Goal: Obtain resource: Download file/media

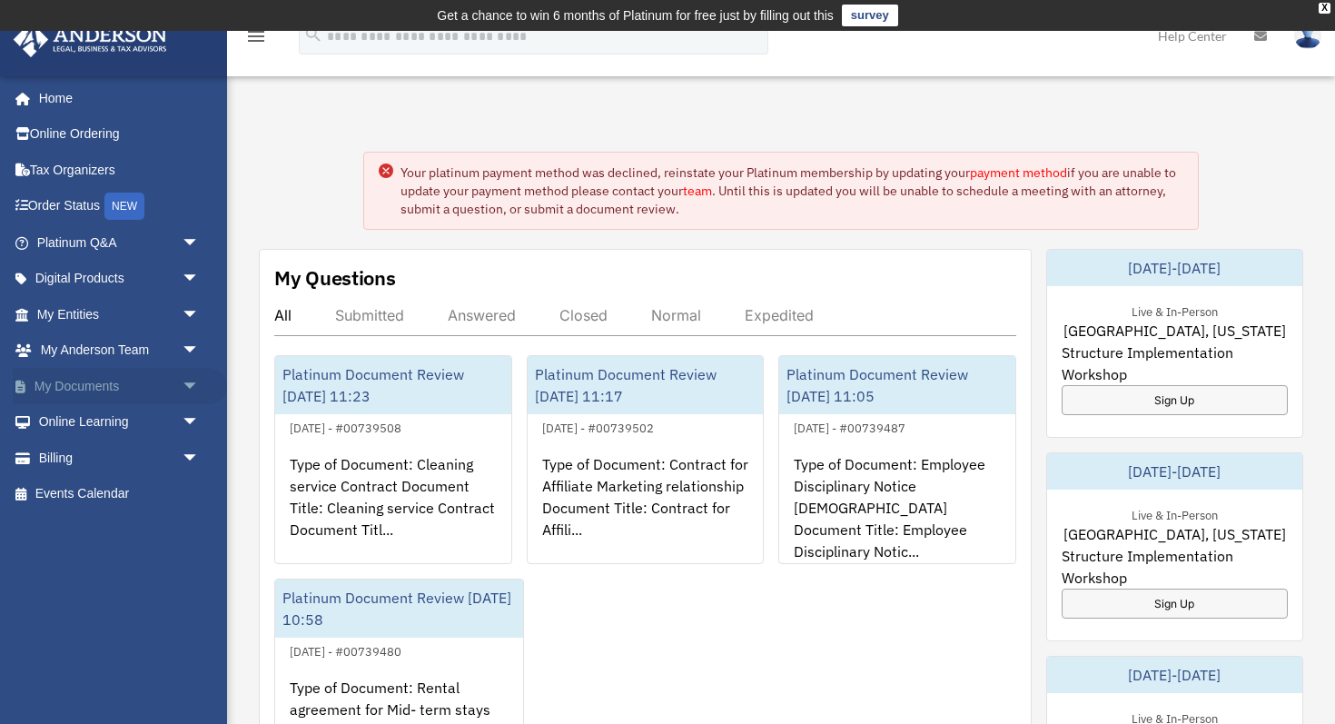
click at [186, 384] on span "arrow_drop_down" at bounding box center [200, 386] width 36 height 37
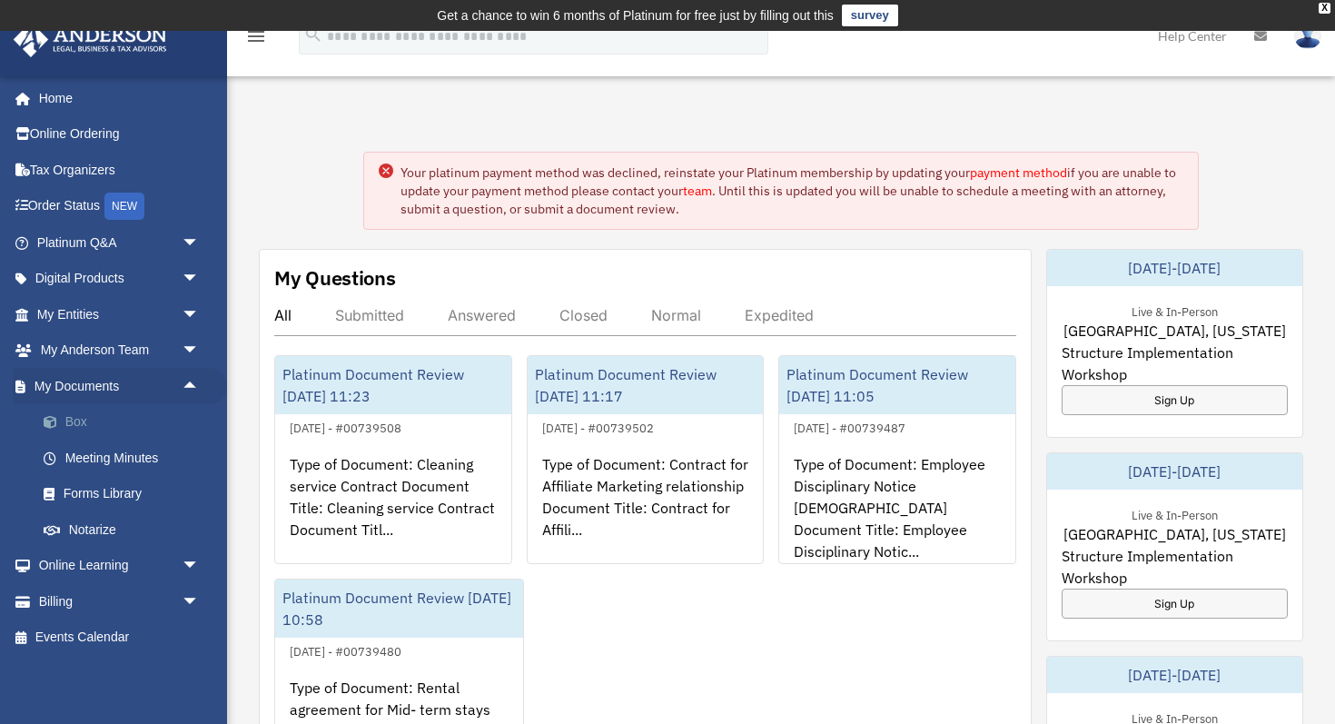
click at [78, 422] on link "Box" at bounding box center [126, 422] width 202 height 36
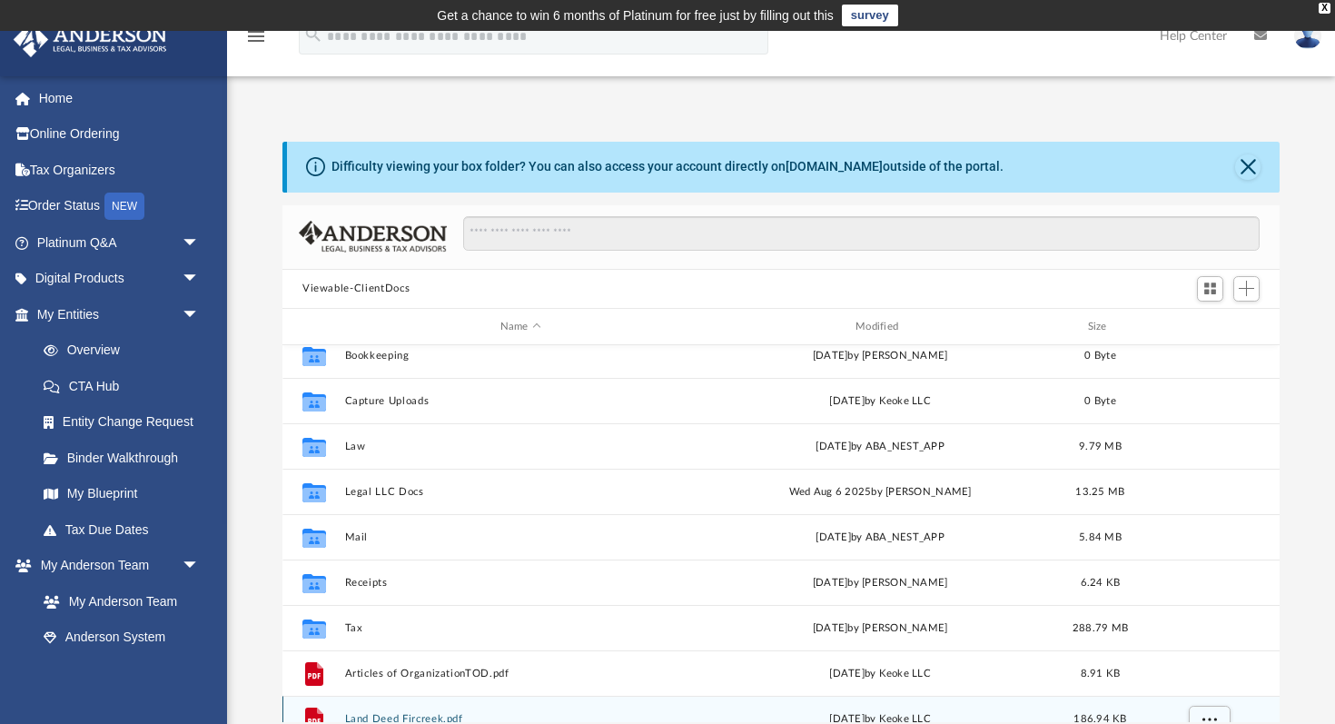
scroll to position [104, 0]
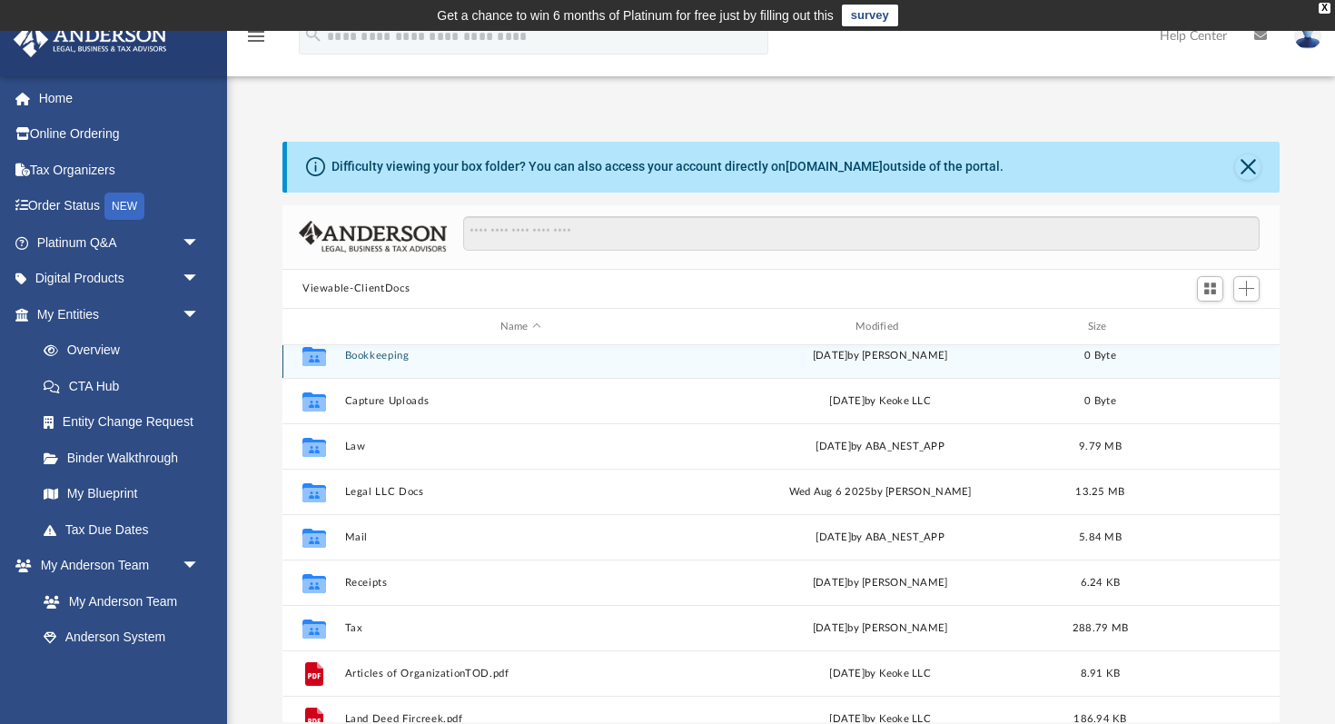
click at [383, 358] on div "Collaborated Folder Bookkeeping [DATE] by [PERSON_NAME] 0 Byte" at bounding box center [780, 354] width 997 height 45
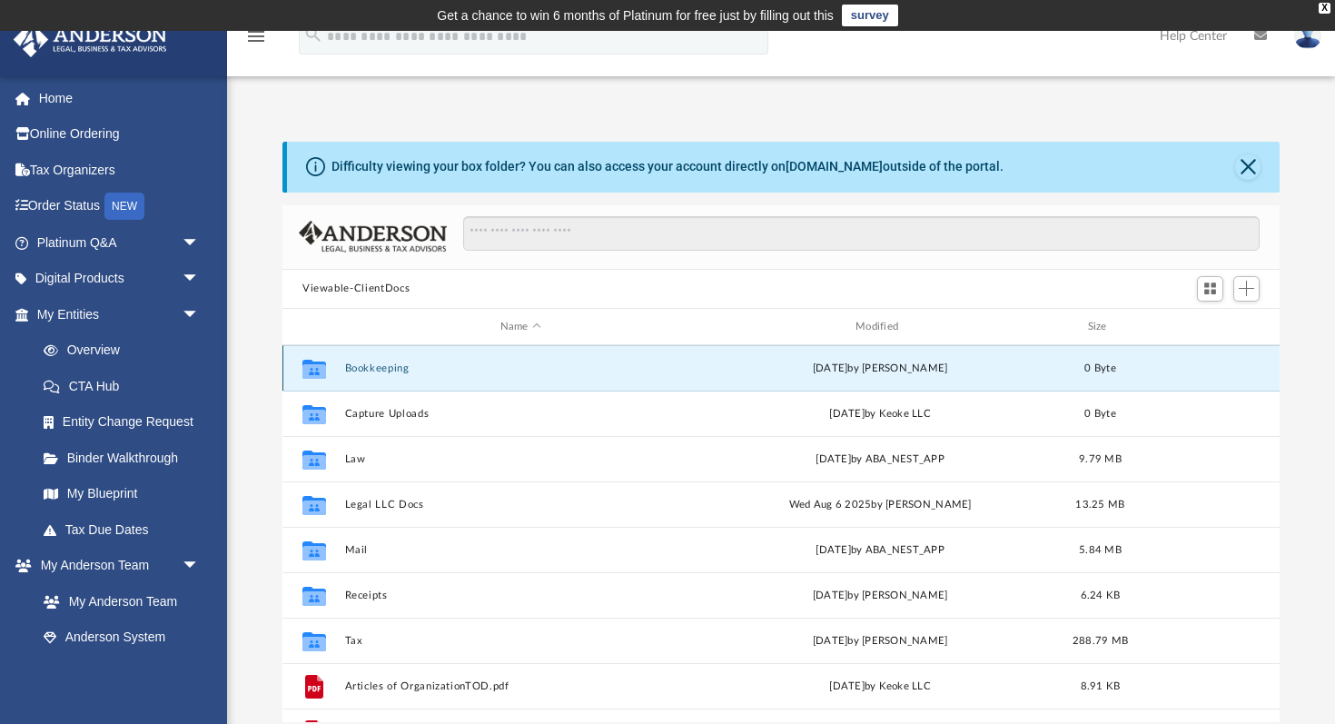
click at [422, 370] on button "Bookkeeping" at bounding box center [520, 368] width 351 height 12
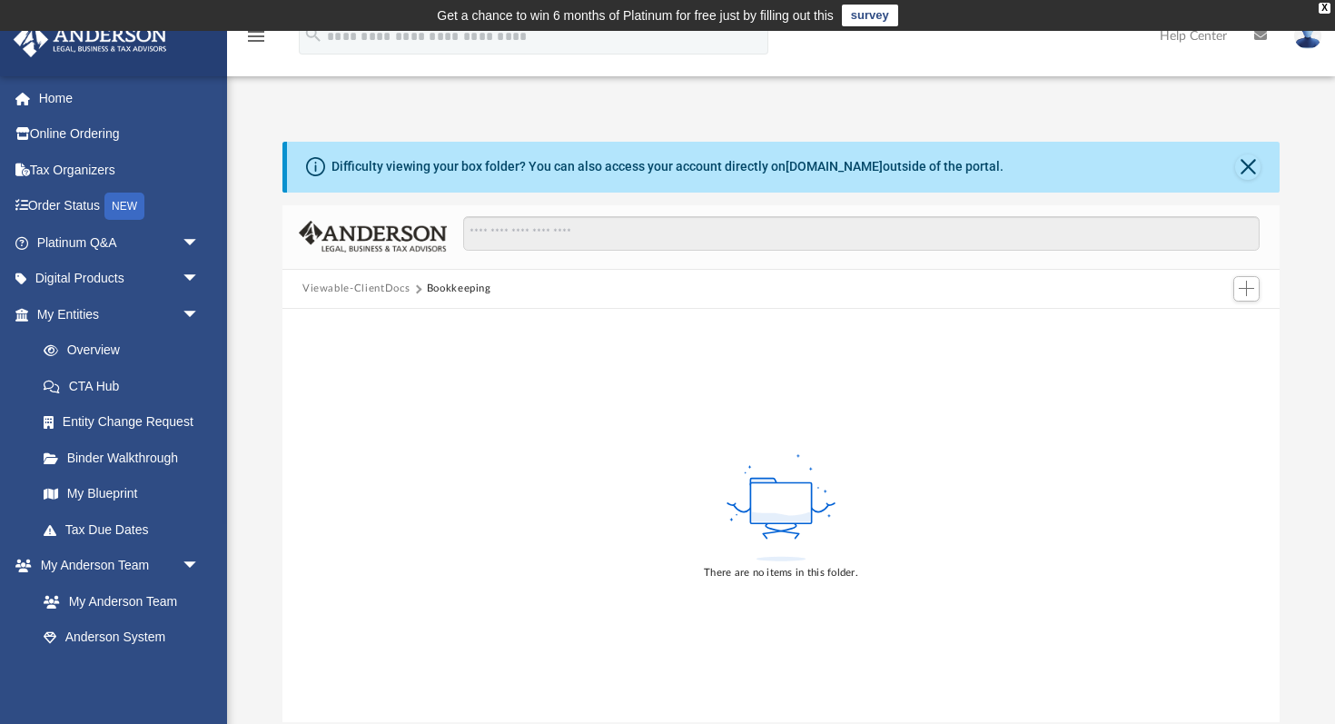
click at [377, 289] on button "Viewable-ClientDocs" at bounding box center [355, 289] width 107 height 16
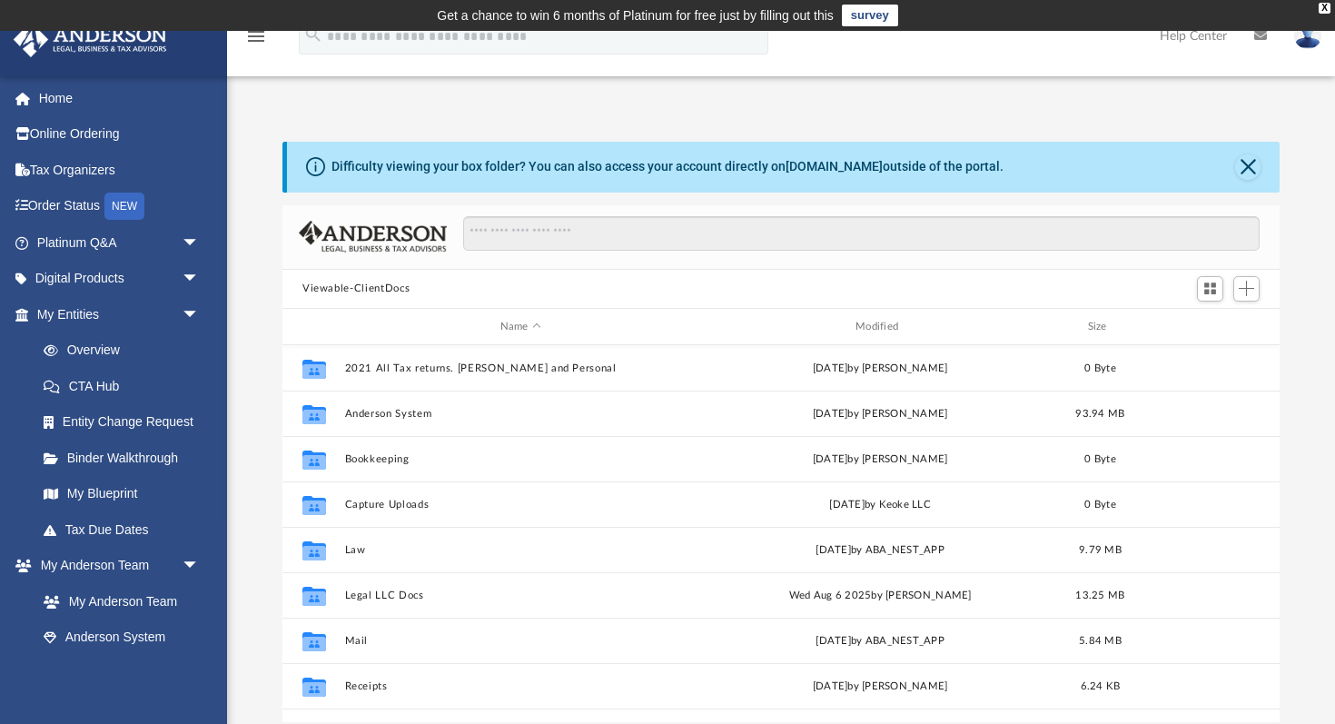
scroll to position [412, 997]
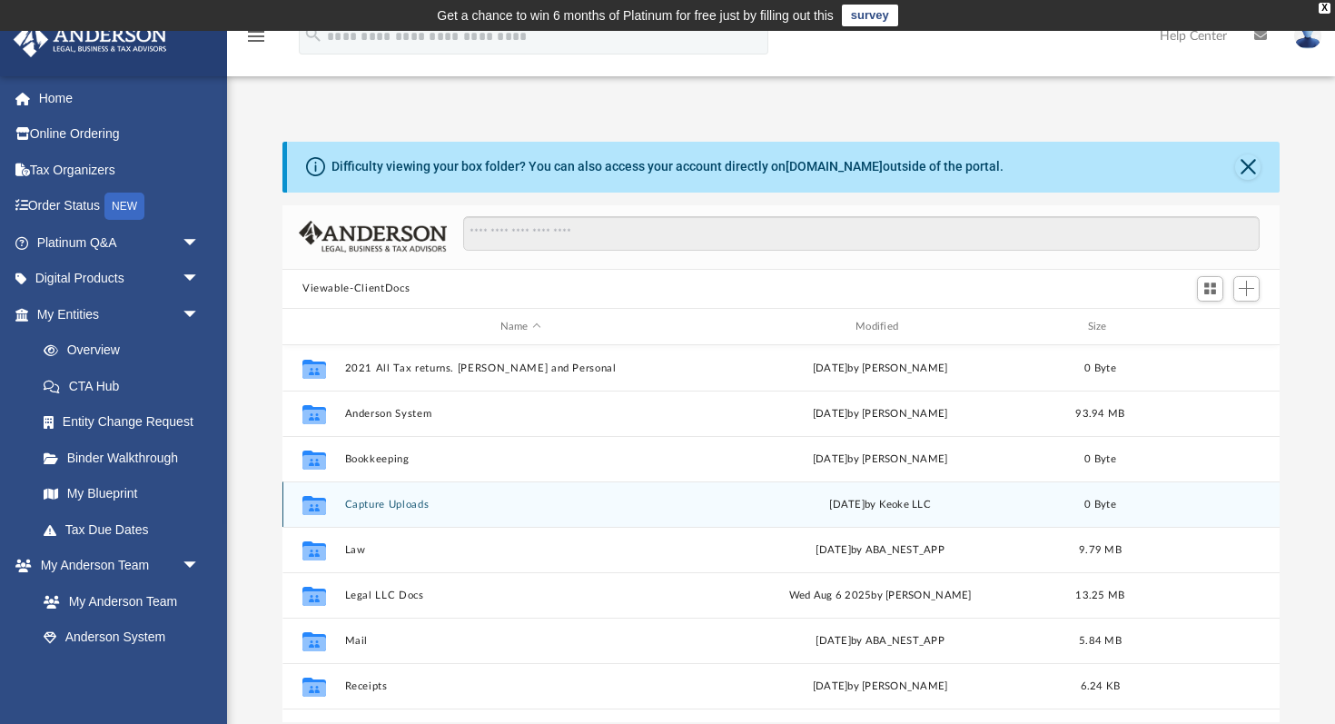
click at [382, 500] on button "Capture Uploads" at bounding box center [520, 504] width 351 height 12
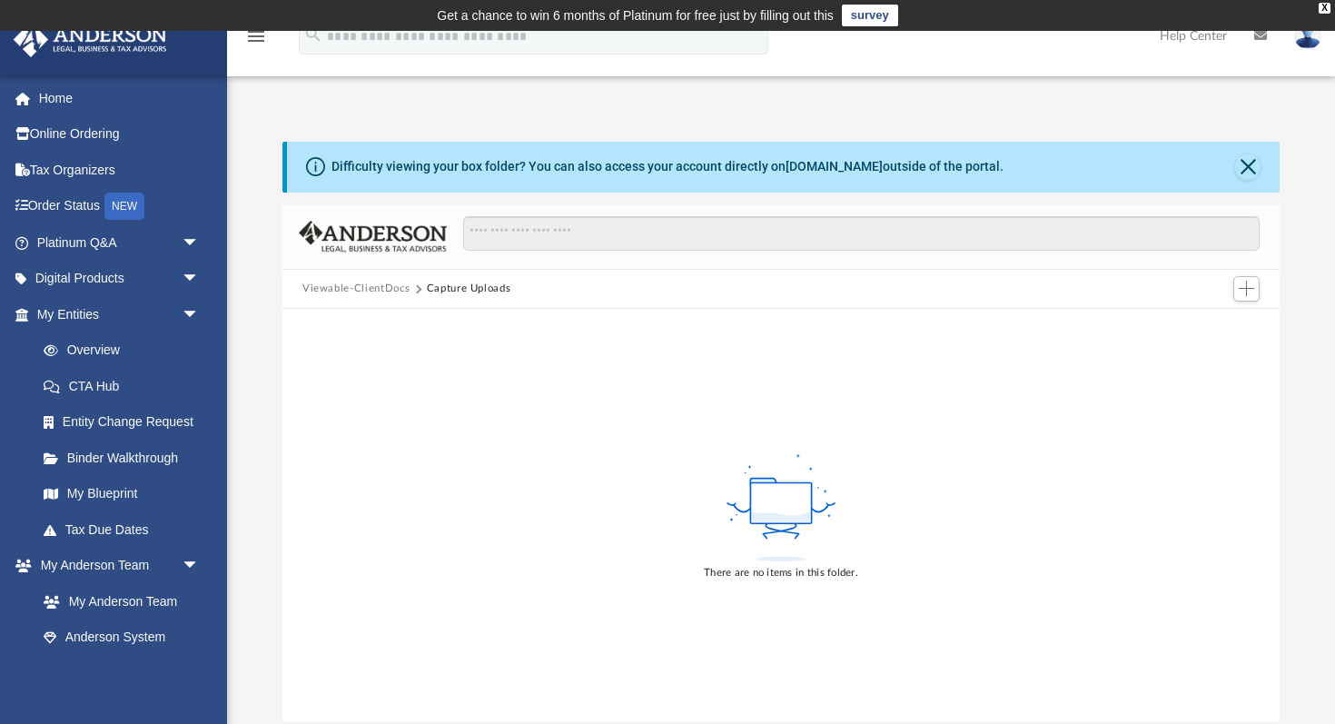
click at [359, 292] on button "Viewable-ClientDocs" at bounding box center [355, 289] width 107 height 16
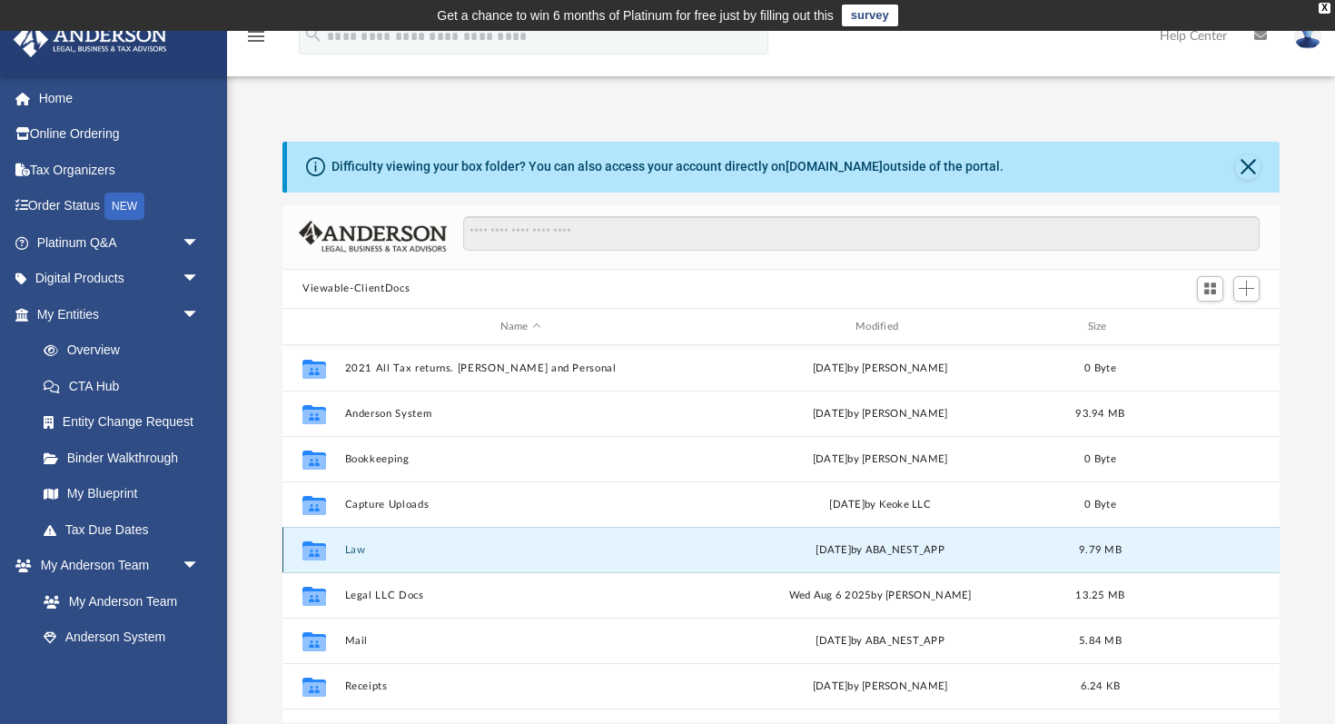
click at [350, 545] on button "Law" at bounding box center [520, 550] width 351 height 12
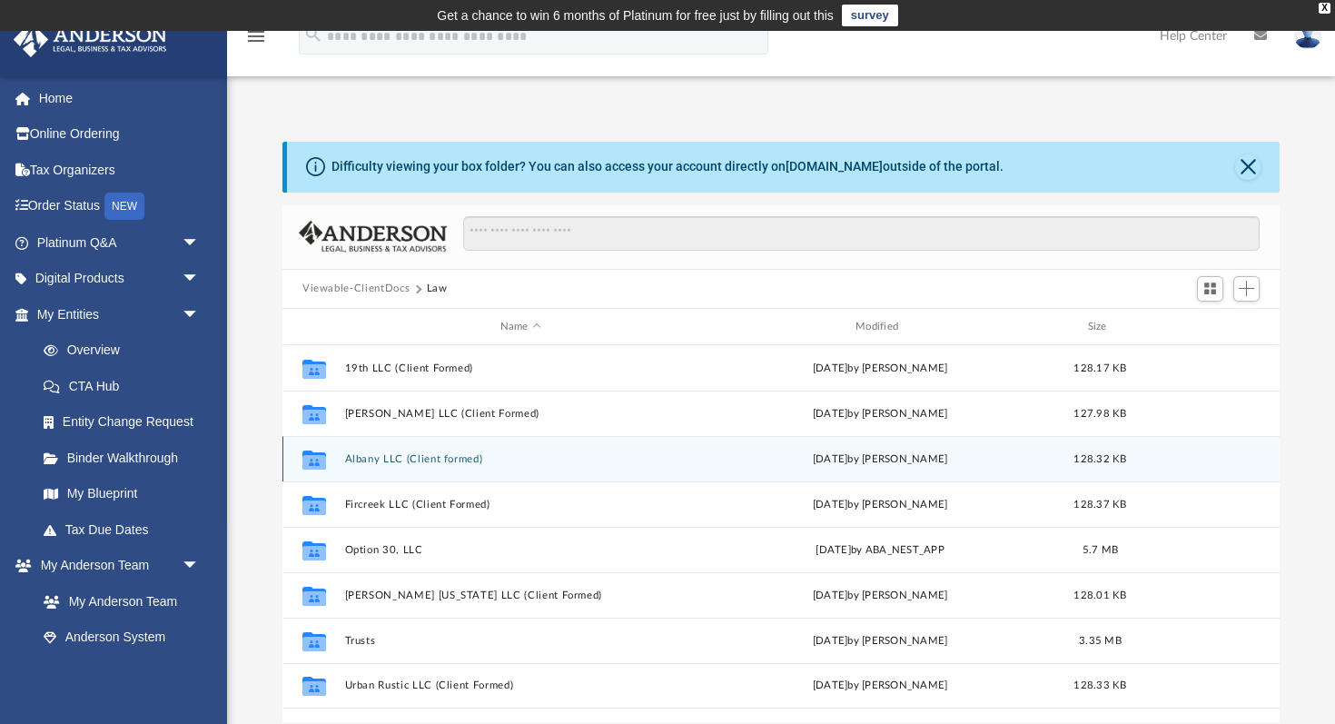
click at [401, 459] on button "Albany LLC (Client formed)" at bounding box center [520, 459] width 351 height 12
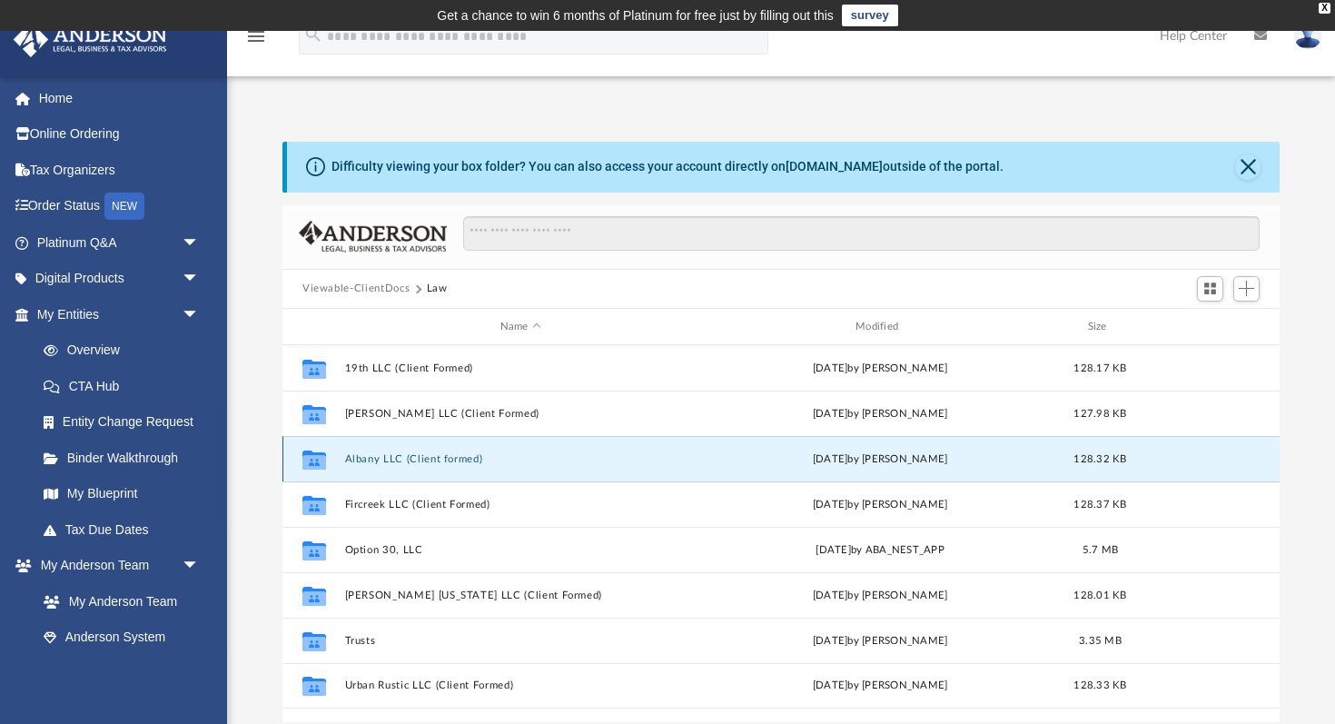
click at [401, 459] on button "Albany LLC (Client formed)" at bounding box center [520, 459] width 351 height 12
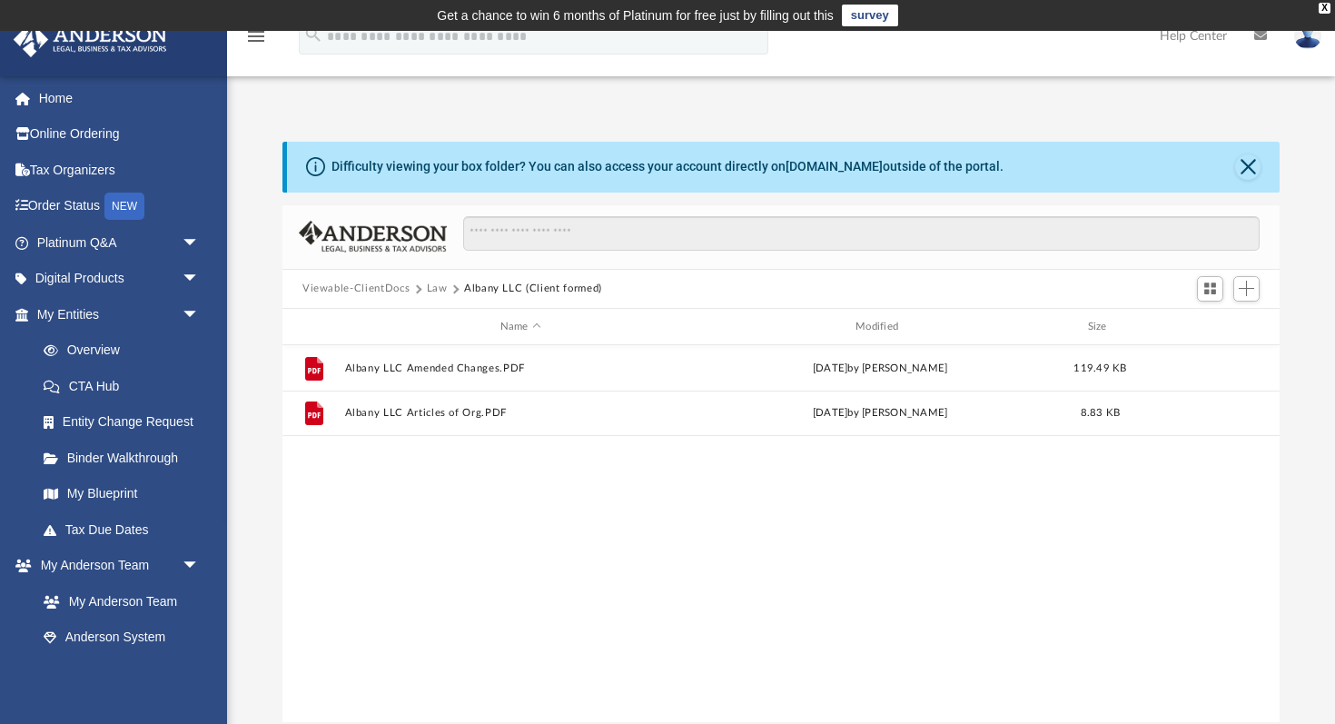
click at [399, 285] on button "Viewable-ClientDocs" at bounding box center [355, 289] width 107 height 16
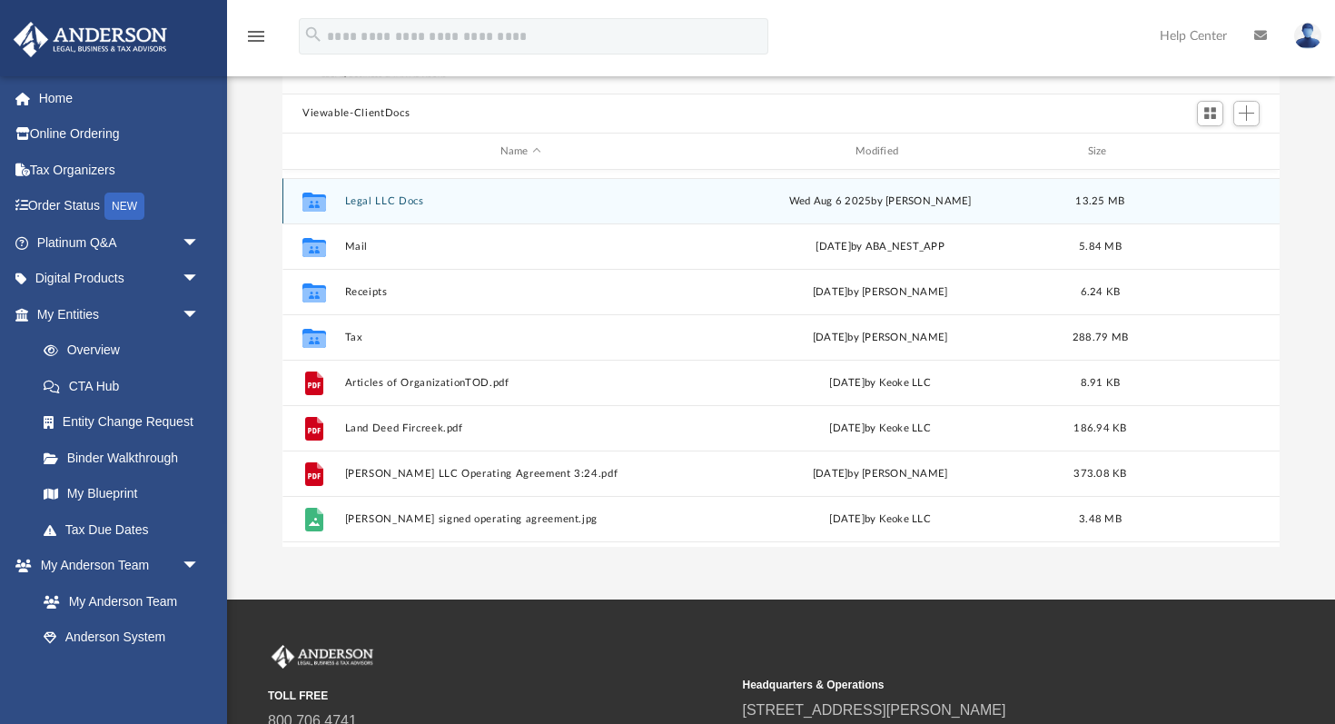
scroll to position [259, 0]
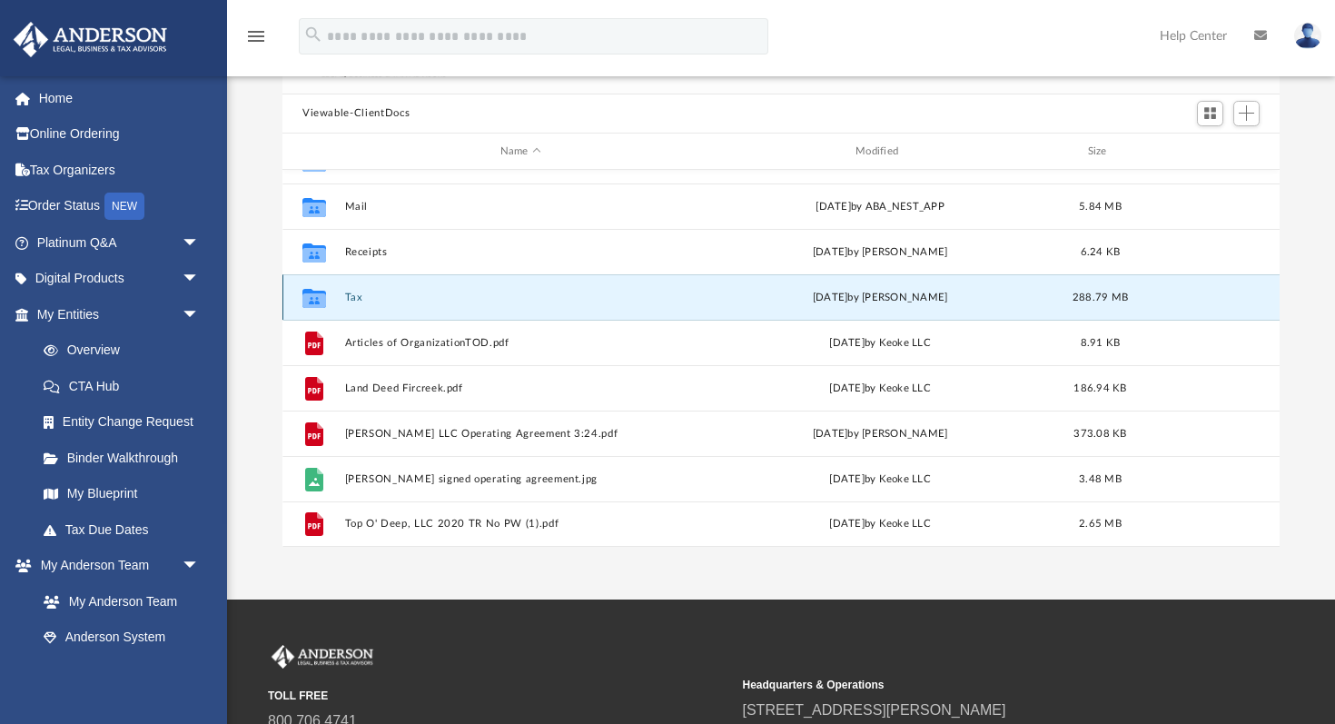
click at [349, 298] on button "Tax" at bounding box center [520, 297] width 351 height 12
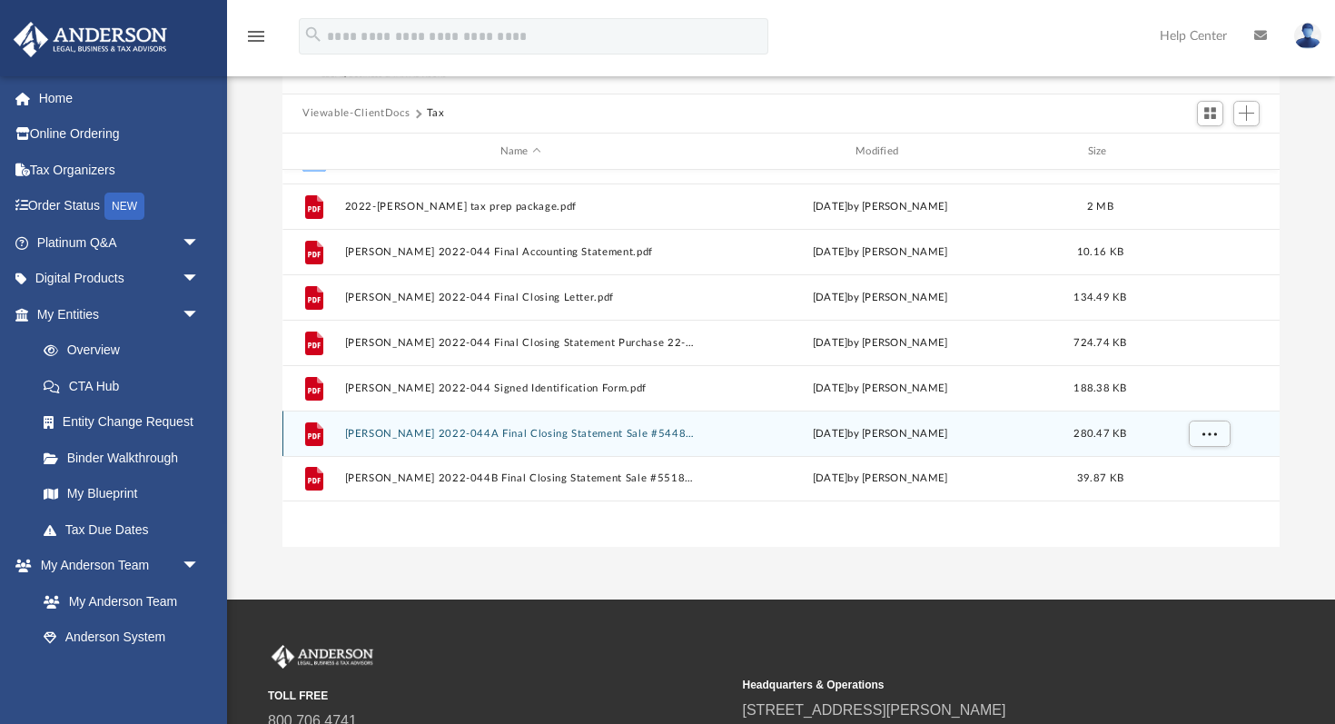
scroll to position [0, 0]
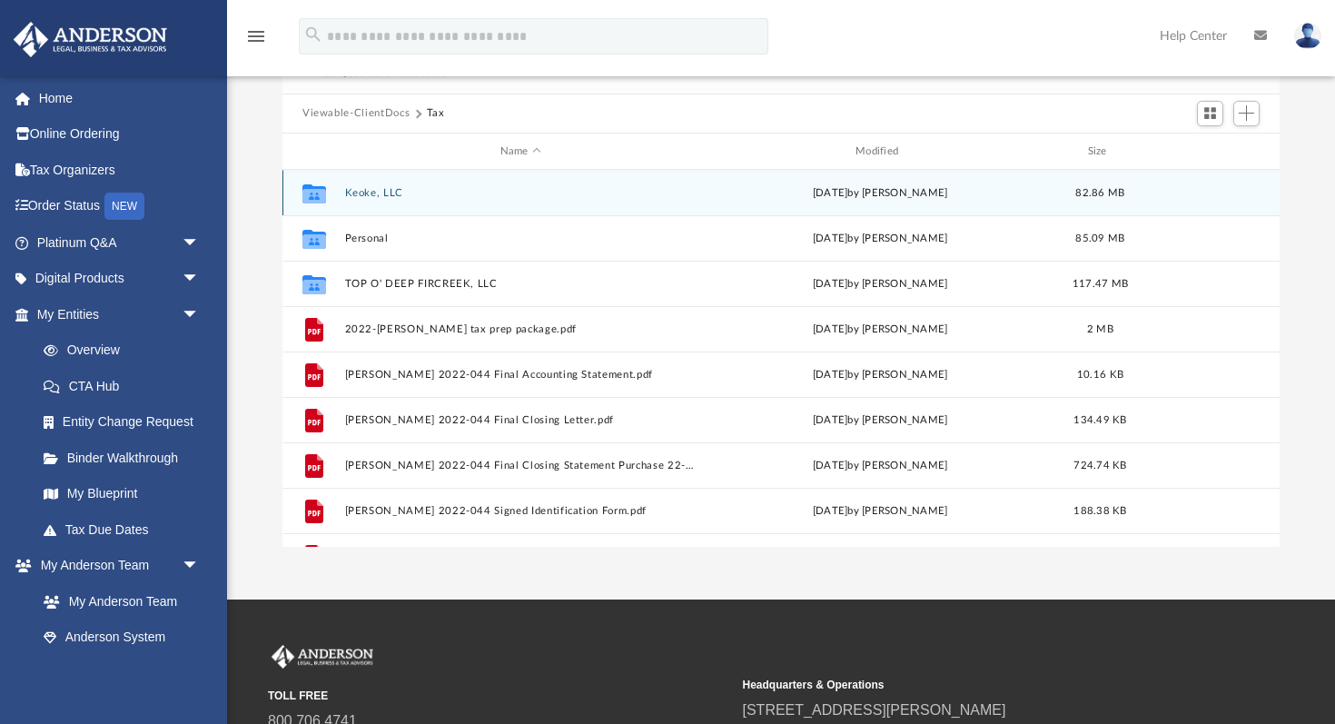
click at [366, 188] on button "Keoke, LLC" at bounding box center [520, 193] width 351 height 12
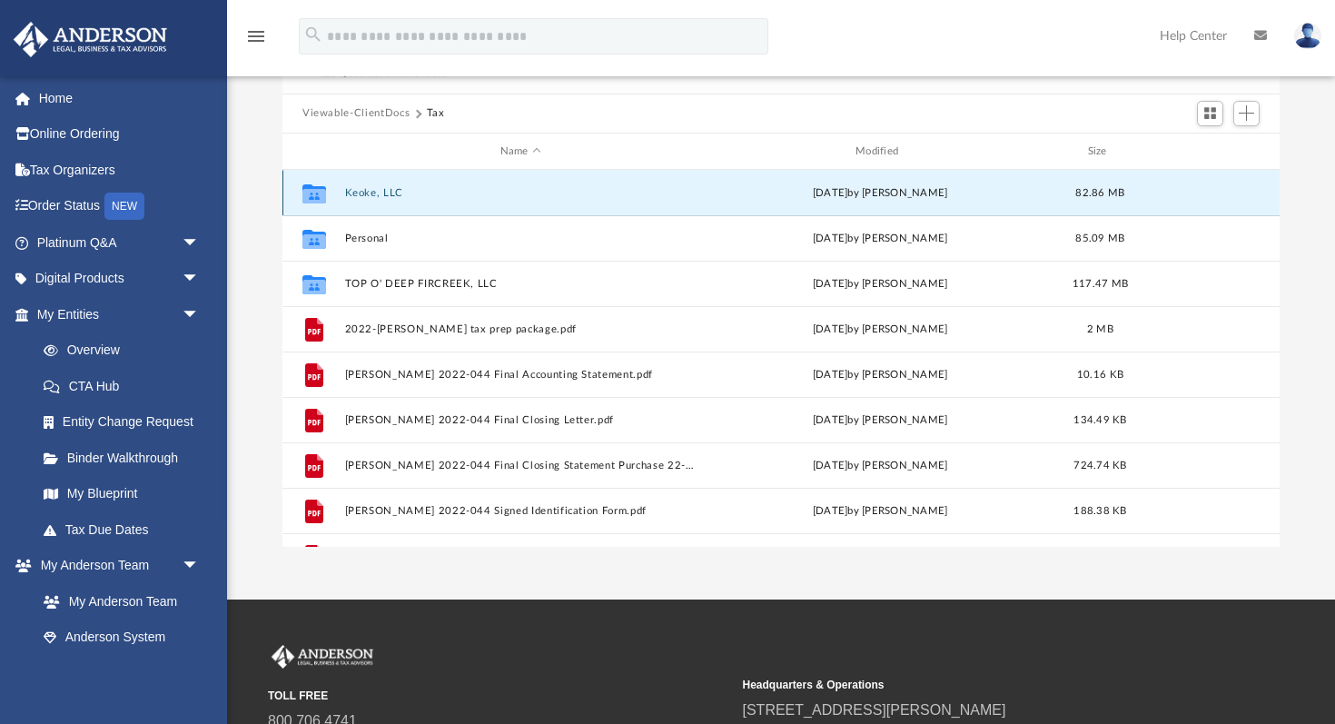
click at [366, 188] on button "Keoke, LLC" at bounding box center [520, 193] width 351 height 12
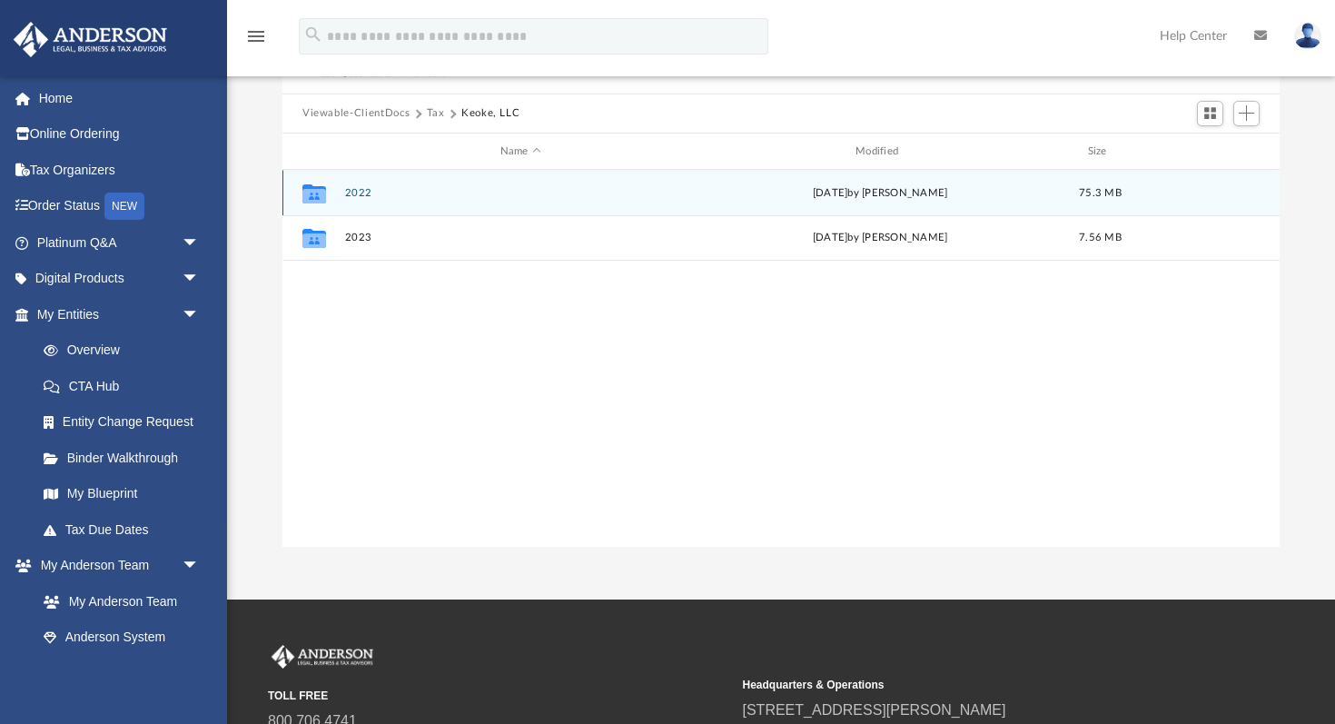
click at [358, 189] on button "2022" at bounding box center [520, 193] width 351 height 12
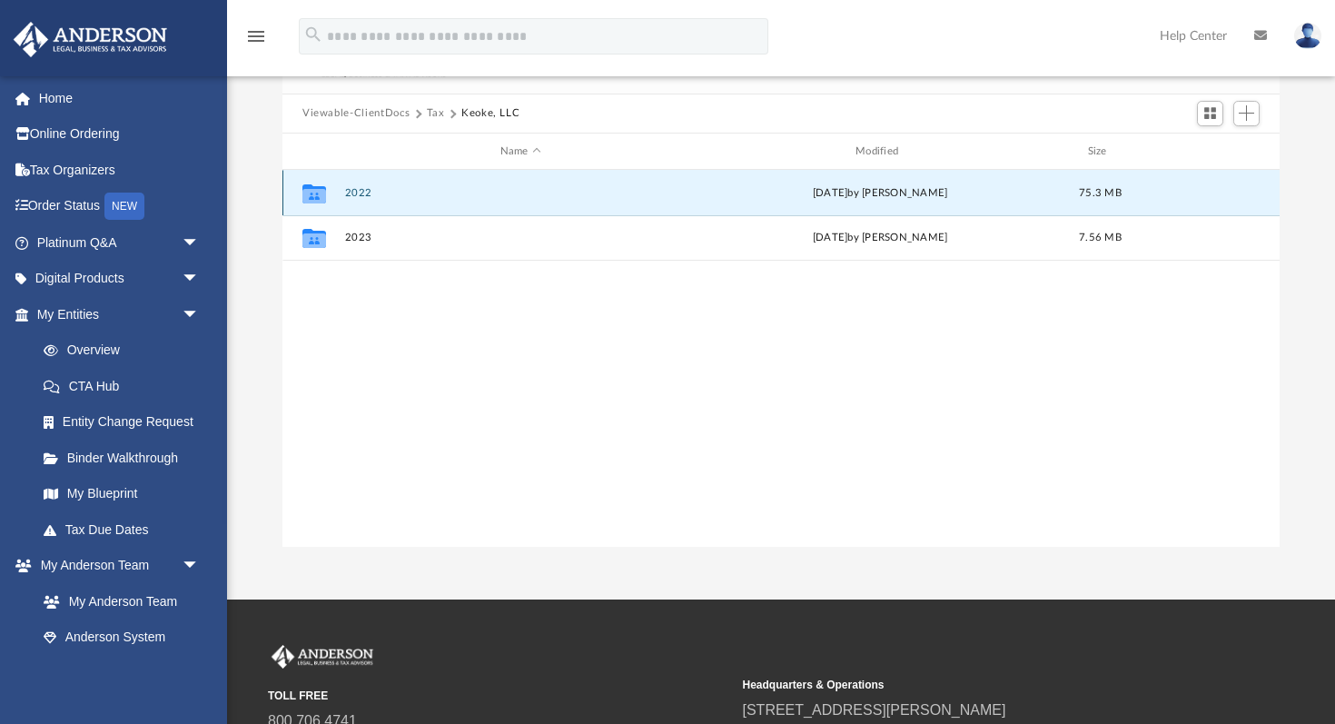
click at [358, 189] on button "2022" at bounding box center [520, 193] width 351 height 12
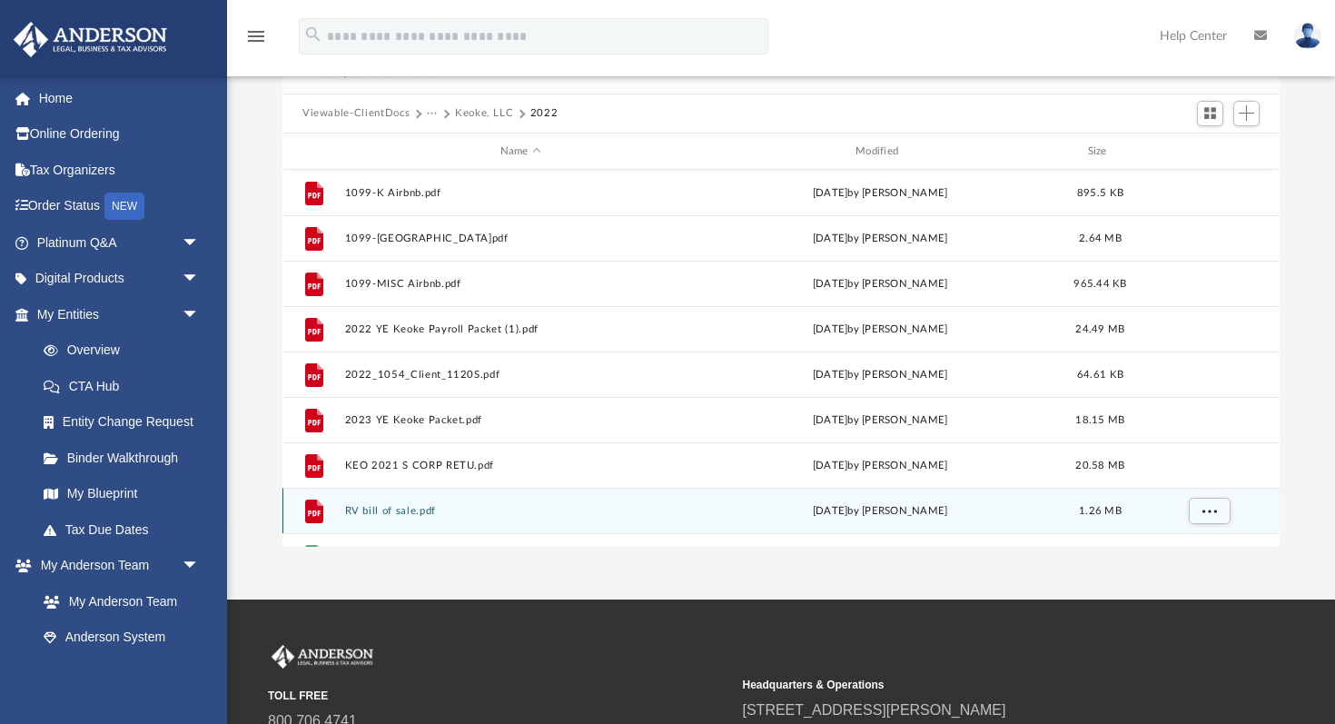
click at [399, 511] on button "RV bill of sale.pdf" at bounding box center [520, 511] width 351 height 12
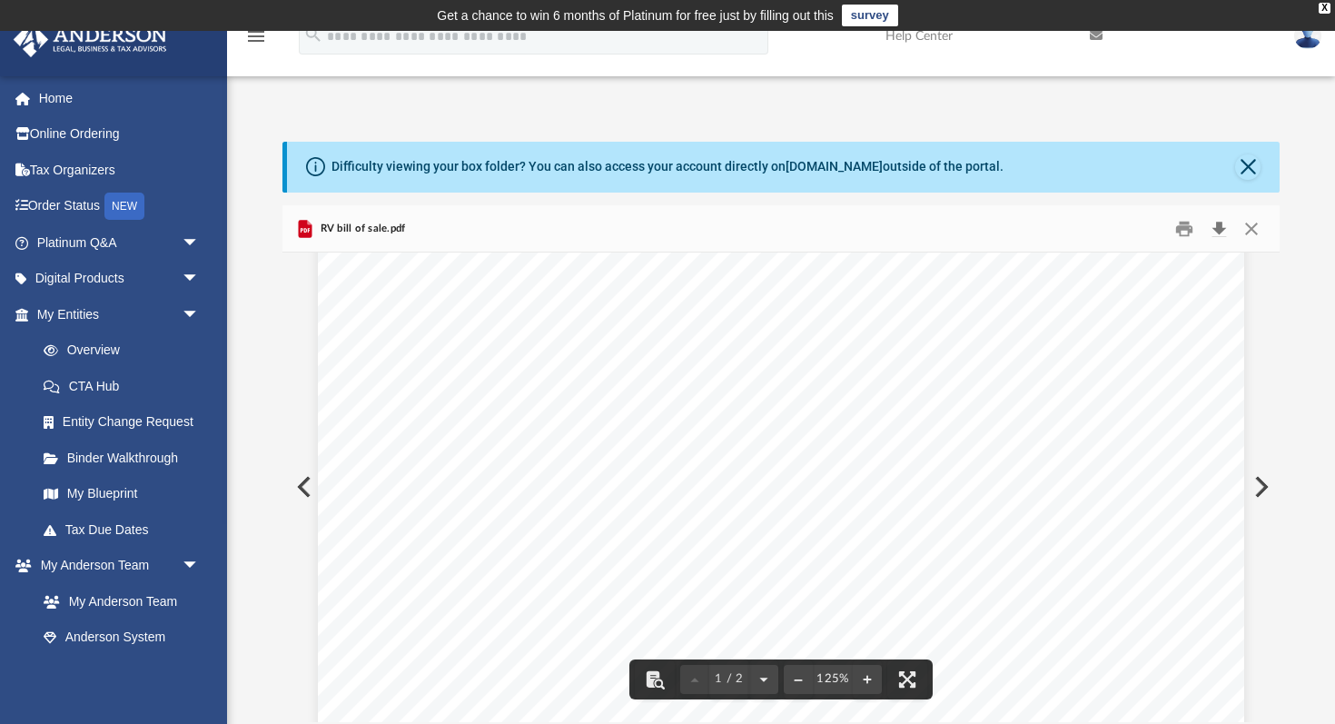
click at [1224, 226] on button "Download" at bounding box center [1218, 228] width 33 height 28
click at [1220, 226] on button "Download" at bounding box center [1218, 228] width 33 height 28
